Goal: Task Accomplishment & Management: Manage account settings

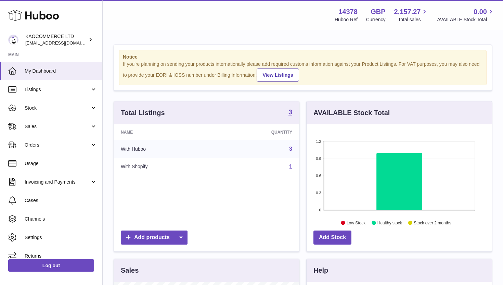
scroll to position [165, 0]
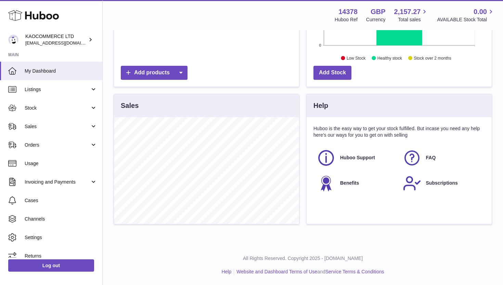
click at [47, 108] on span "Stock" at bounding box center [57, 108] width 65 height 7
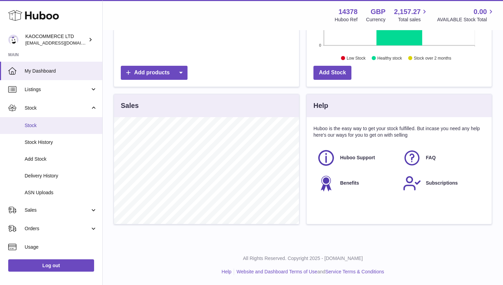
click at [41, 128] on span "Stock" at bounding box center [61, 125] width 73 height 7
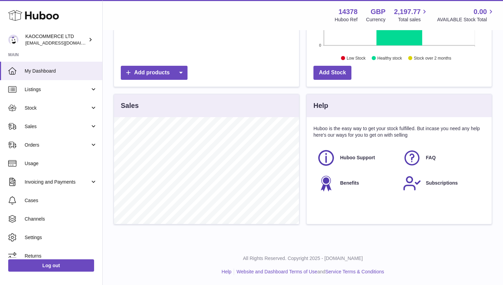
scroll to position [29, 0]
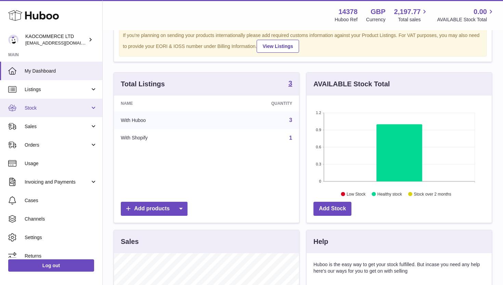
click at [51, 111] on link "Stock" at bounding box center [51, 108] width 102 height 18
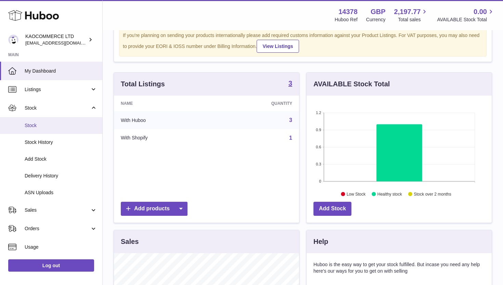
click at [48, 127] on span "Stock" at bounding box center [61, 125] width 73 height 7
